Goal: Task Accomplishment & Management: Manage account settings

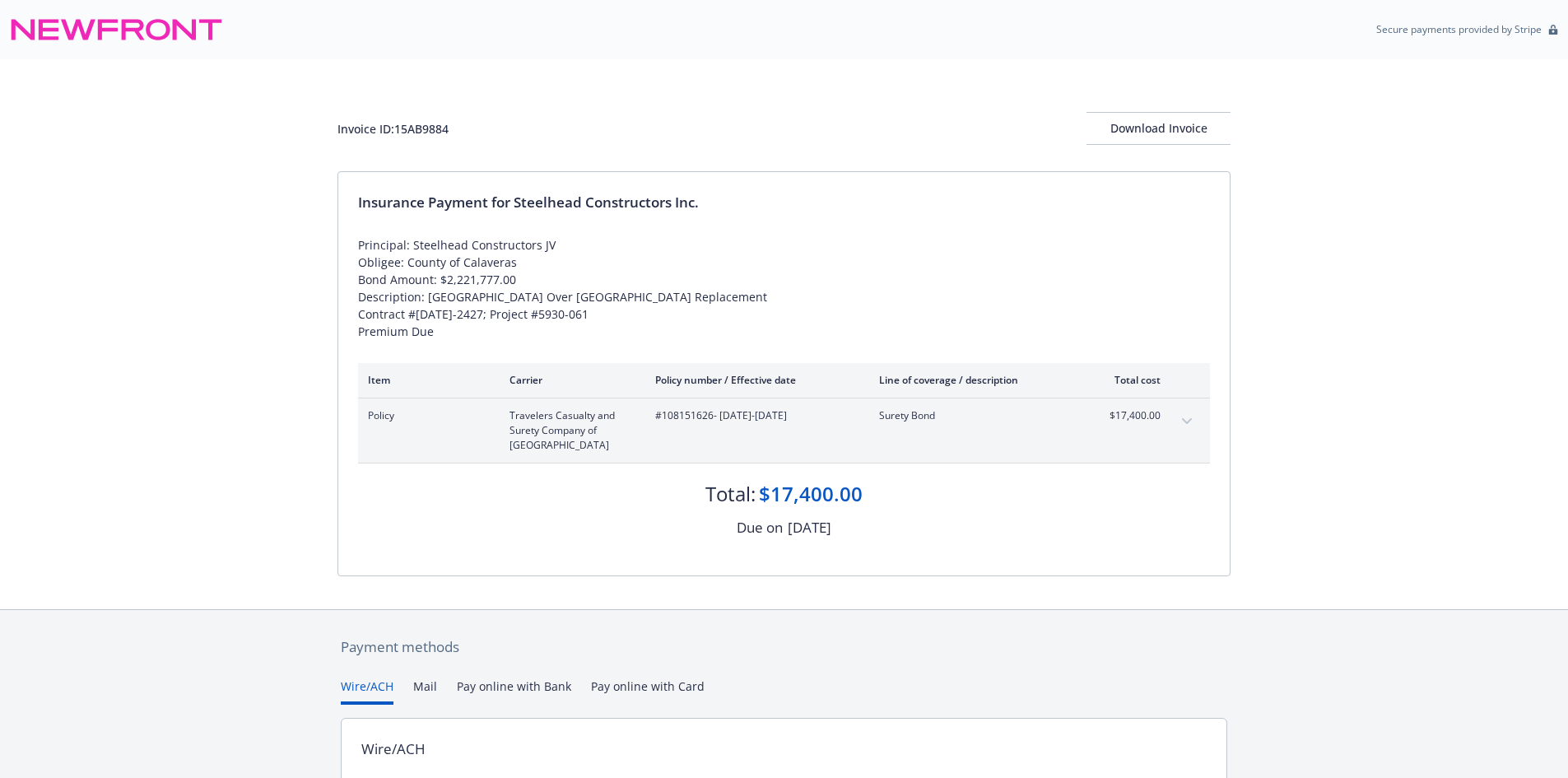
click at [409, 135] on div "Invoice ID: 15AB9884" at bounding box center [393, 129] width 111 height 17
copy div "15AB9884"
click at [125, 275] on div "Invoice ID: 15AB9884 Download Invoice Insurance Payment for Steelhead Construct…" at bounding box center [784, 334] width 1568 height 550
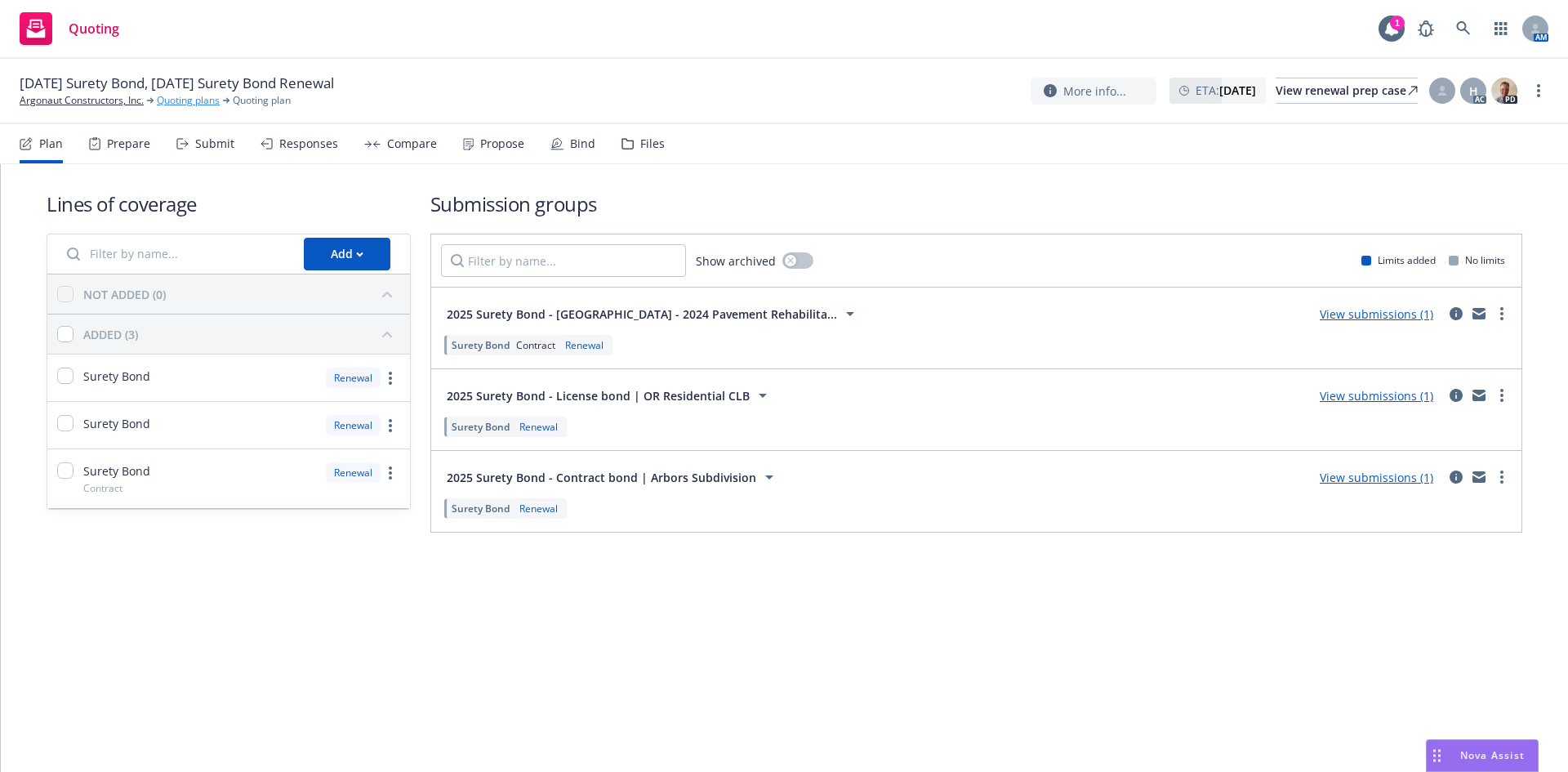
click at [178, 96] on link "Quoting plans" at bounding box center [189, 100] width 63 height 15
click at [192, 98] on link "Quoting plans" at bounding box center [189, 100] width 63 height 15
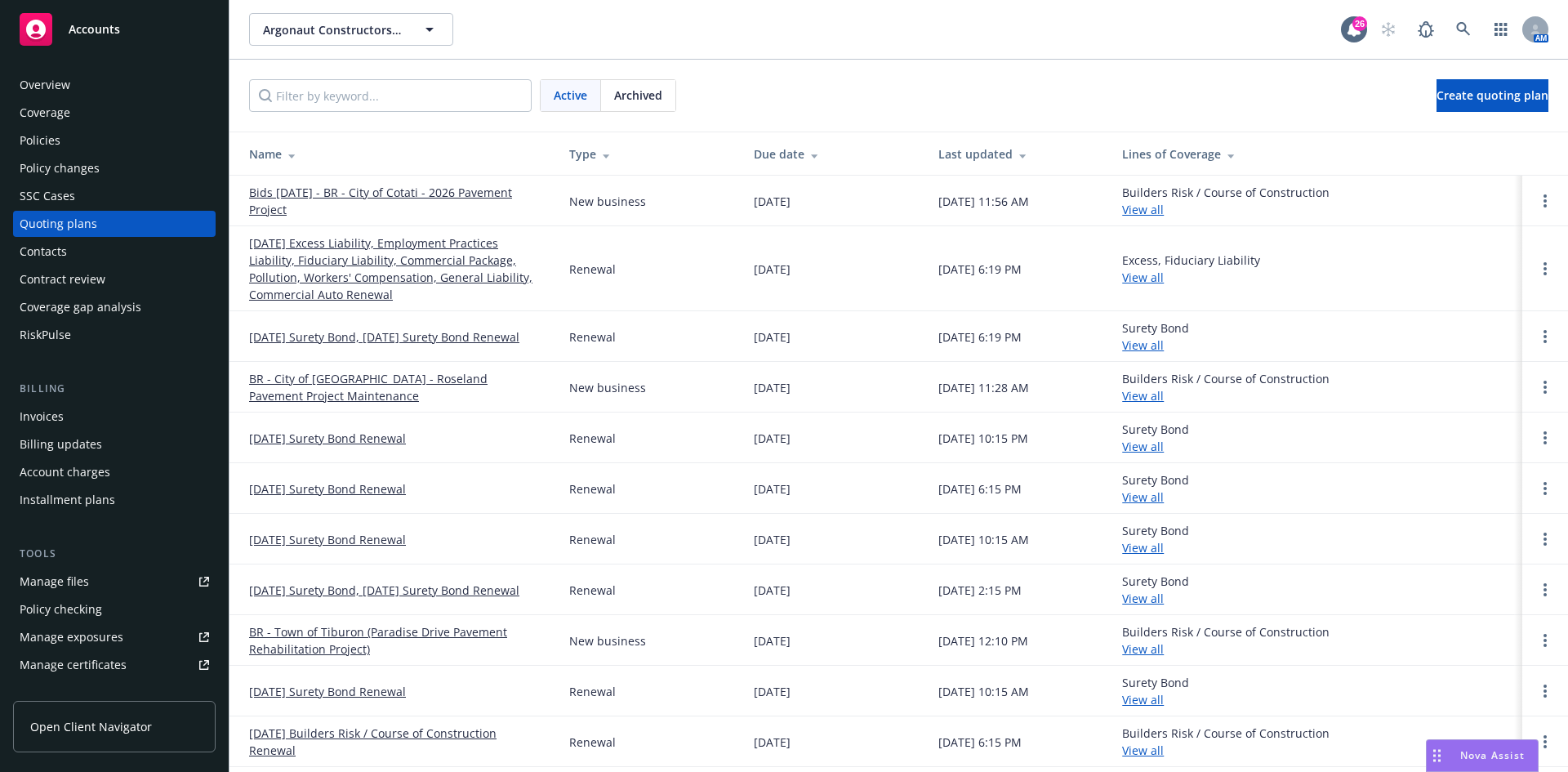
click at [121, 138] on div "Policies" at bounding box center [115, 141] width 189 height 27
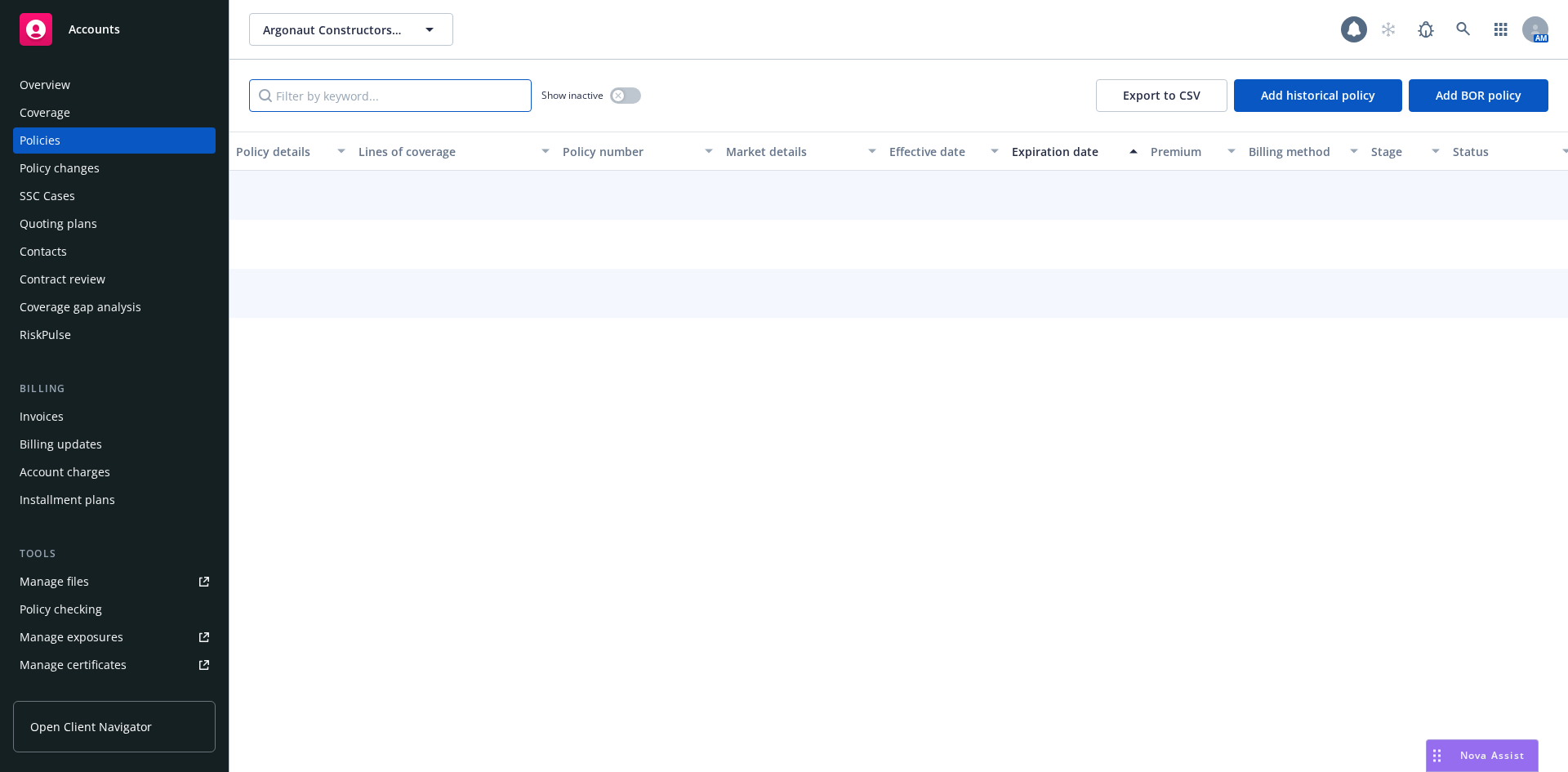
click at [382, 93] on input "Filter by keyword..." at bounding box center [390, 96] width 282 height 32
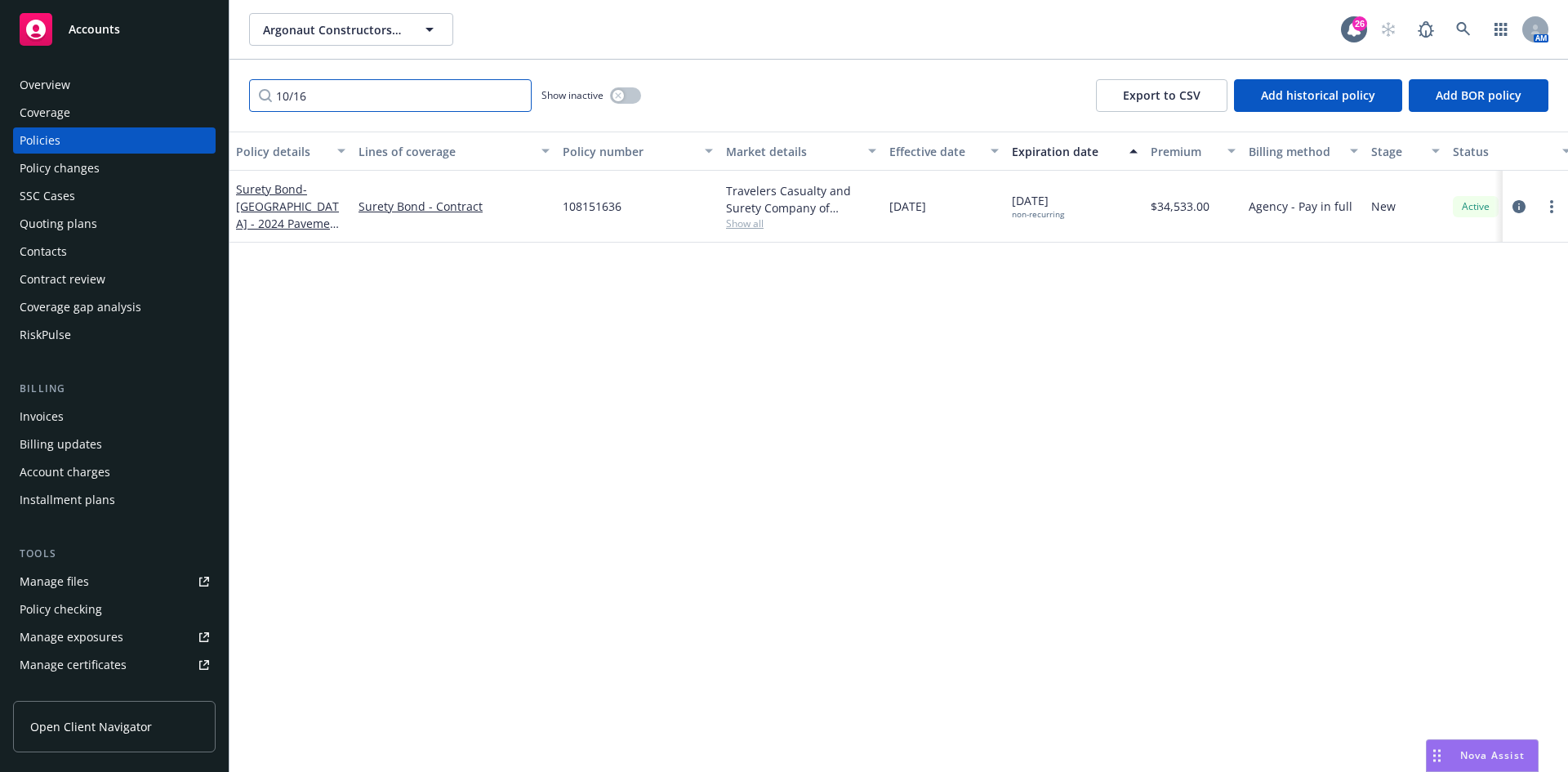
click at [370, 94] on input "10/16" at bounding box center [390, 96] width 282 height 32
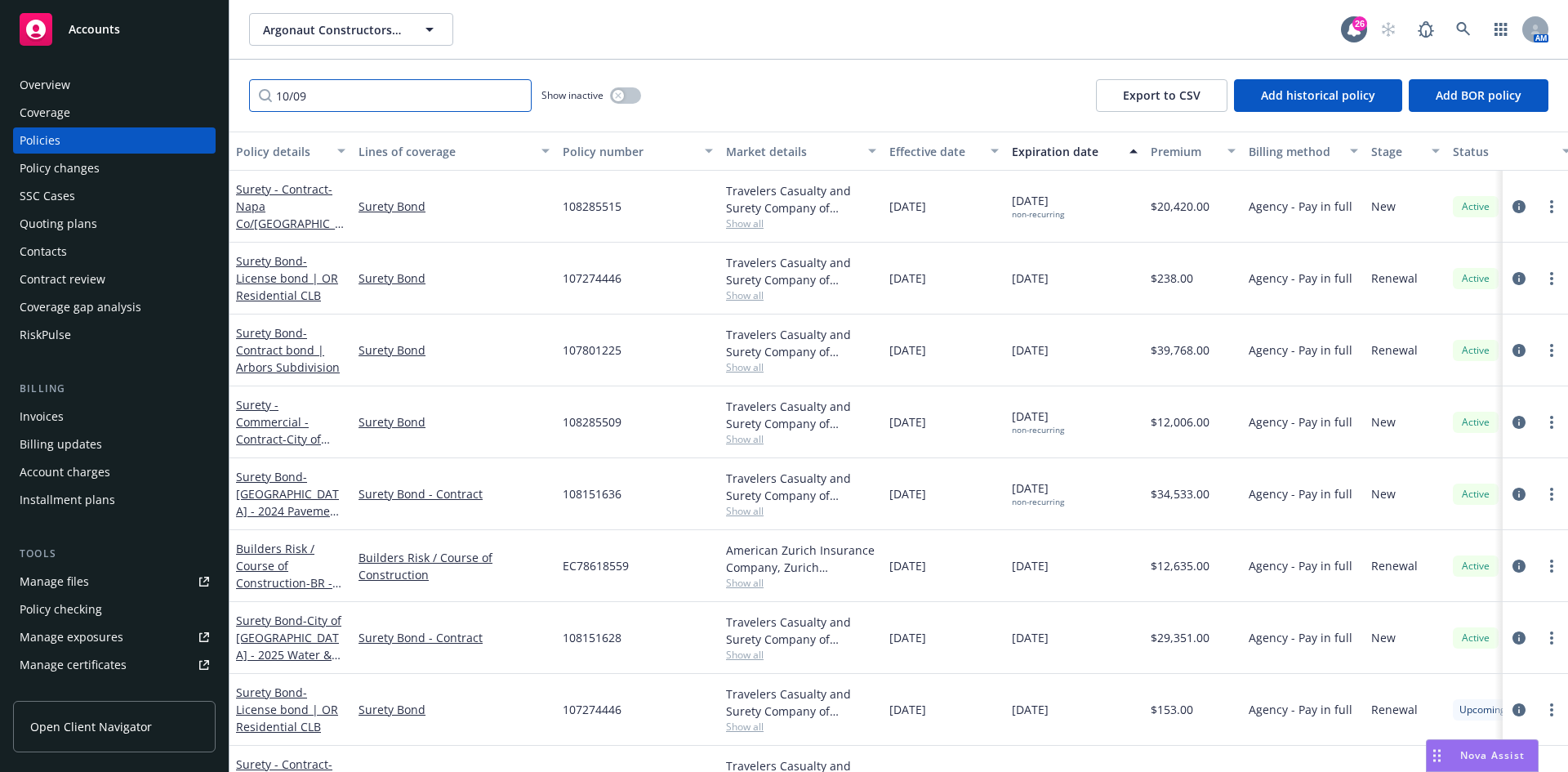
type input "10/09"
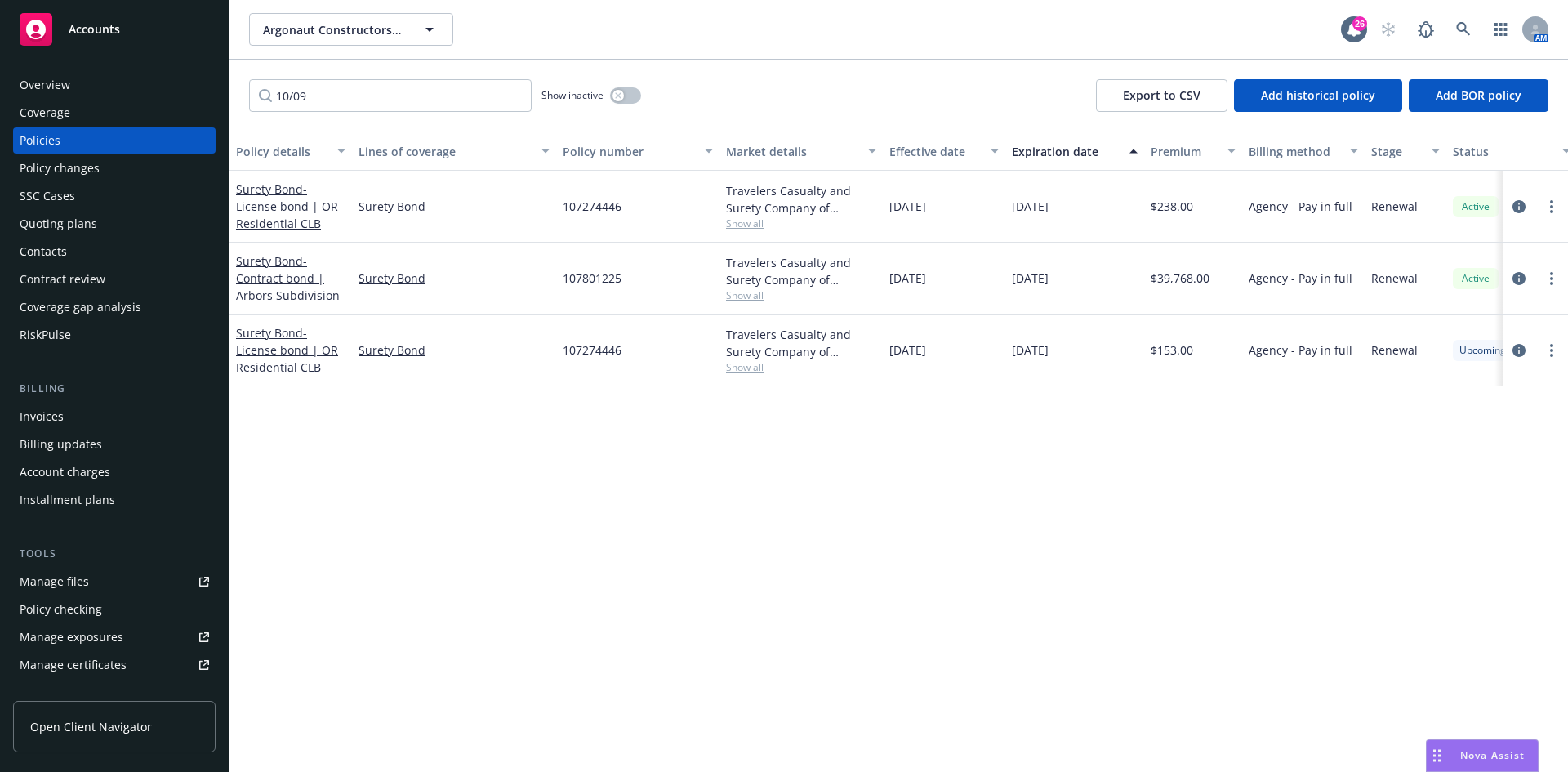
click at [582, 275] on span "107801225" at bounding box center [592, 278] width 59 height 17
copy span "107801225"
click at [270, 294] on span "- Contract bond | Arbors Subdivision" at bounding box center [288, 278] width 104 height 50
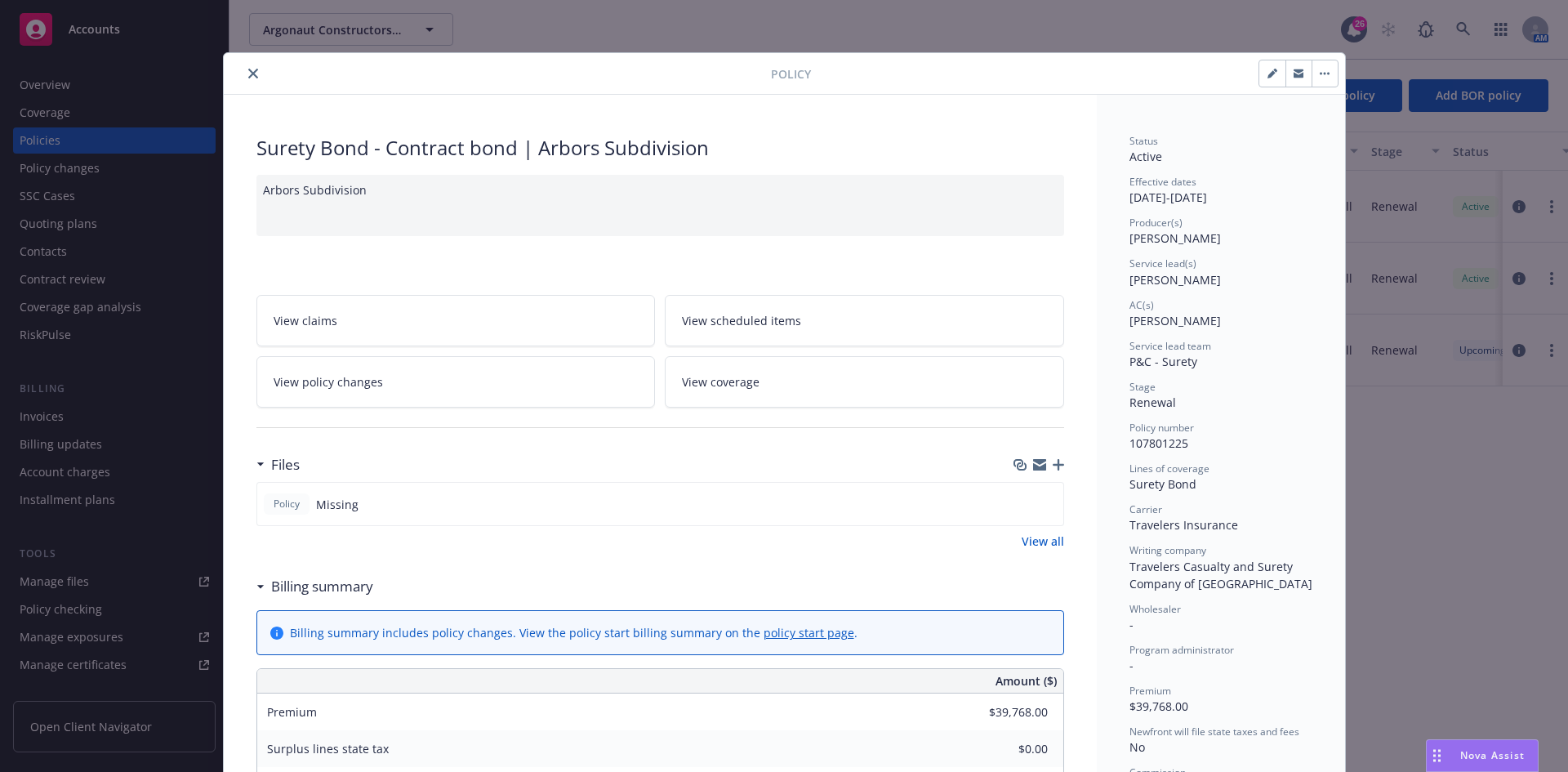
click at [1268, 76] on icon "button" at bounding box center [1271, 74] width 9 height 9
select select "RENEWAL"
select select "12"
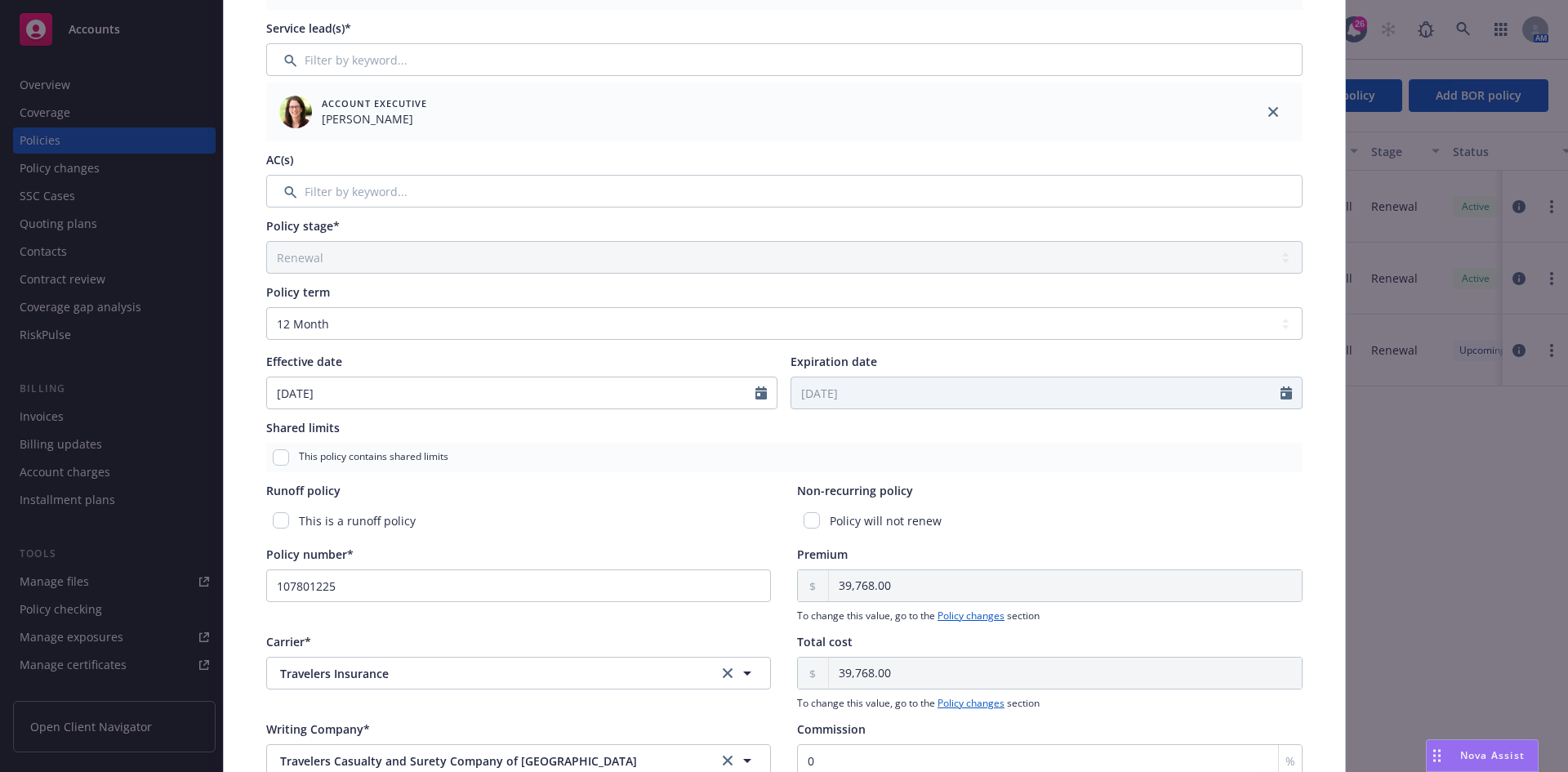
scroll to position [408, 0]
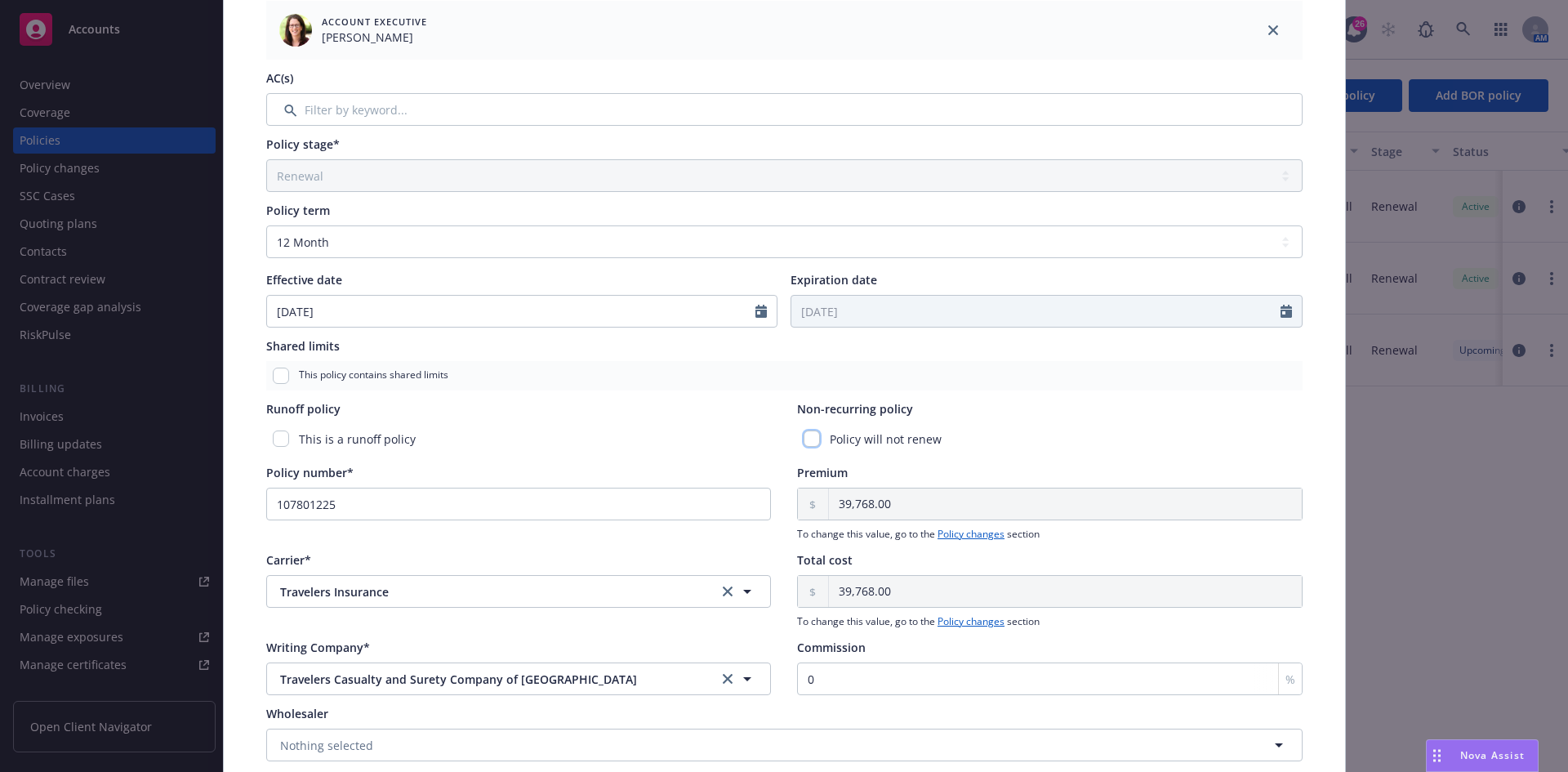
click at [806, 441] on input "checkbox" at bounding box center [811, 438] width 16 height 16
checkbox input "true"
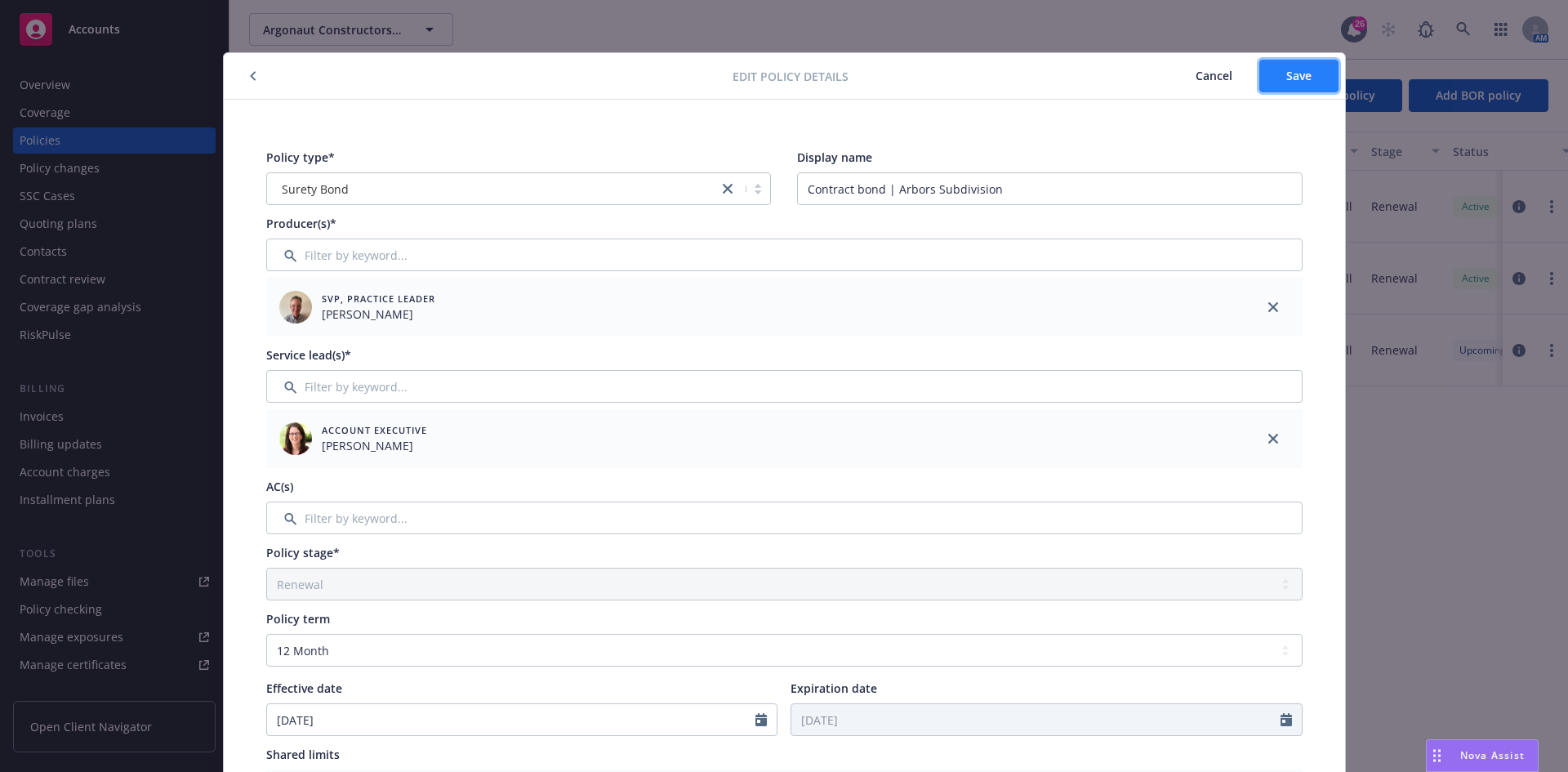
click at [1304, 79] on span "Save" at bounding box center [1299, 76] width 26 height 15
